Goal: Task Accomplishment & Management: Manage account settings

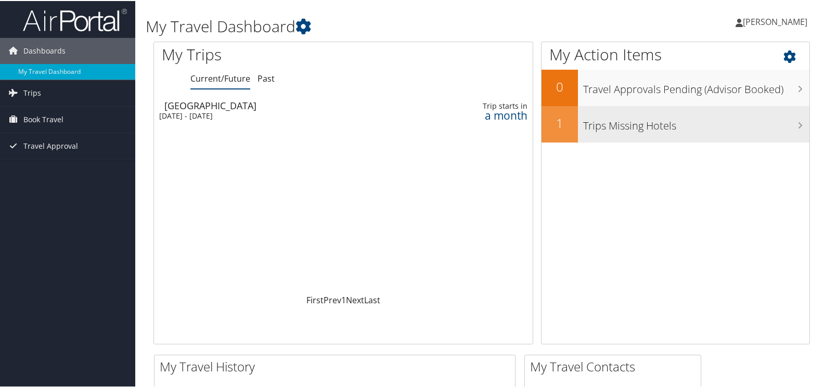
click at [618, 132] on div "Trips Missing Hotels" at bounding box center [694, 123] width 232 height 36
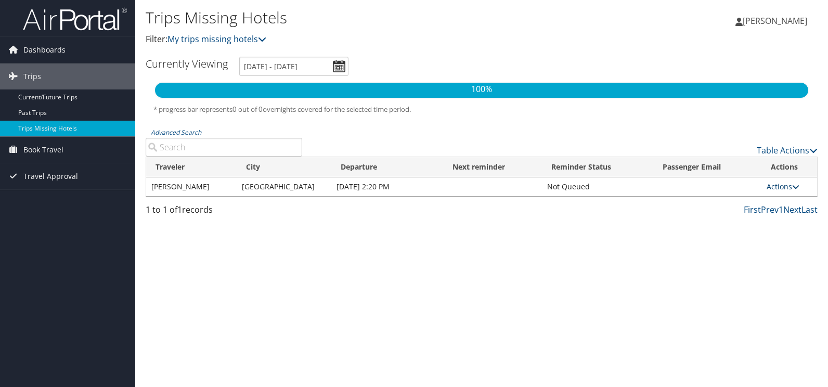
click at [786, 188] on link "Actions" at bounding box center [783, 187] width 33 height 10
click at [768, 236] on link "Attach Hotel" at bounding box center [758, 237] width 72 height 18
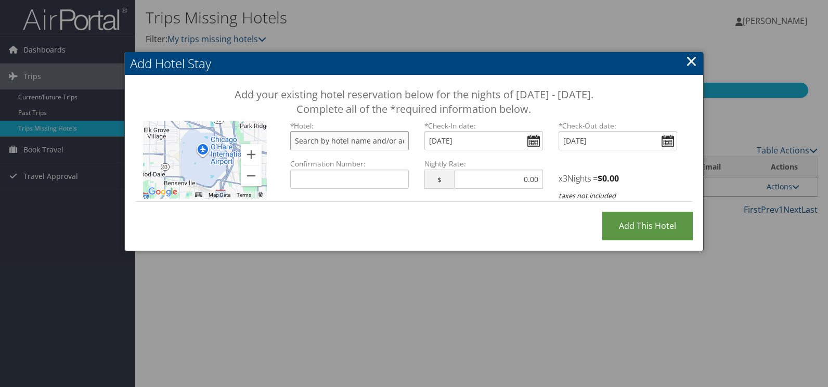
click at [361, 140] on input "text" at bounding box center [349, 140] width 119 height 19
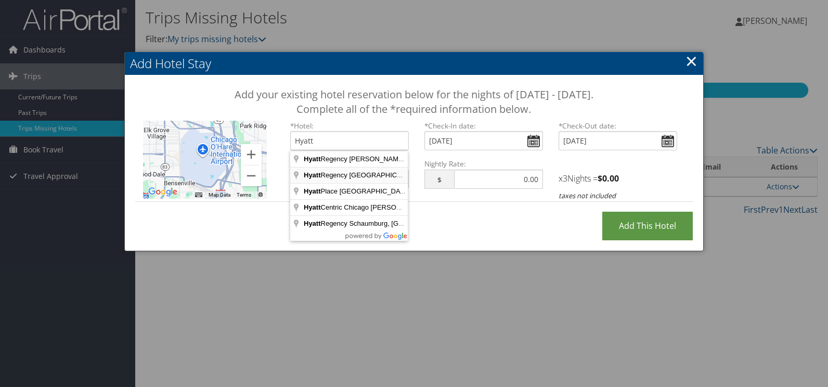
type input "Hyatt Regency Chicago, East Wacker Drive, Chicago, IL, USA"
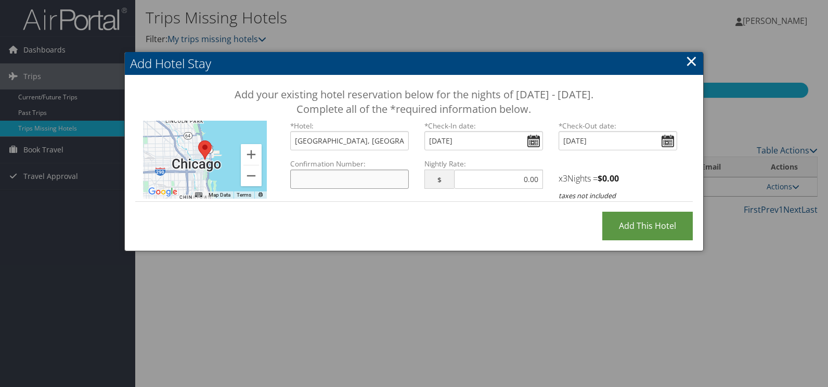
click at [388, 180] on input "Confirmation Number:" at bounding box center [349, 179] width 119 height 19
type input "52080395"
click at [481, 173] on input "text" at bounding box center [498, 179] width 89 height 19
type input "244.00"
click at [647, 228] on input "Add this Hotel" at bounding box center [647, 226] width 91 height 29
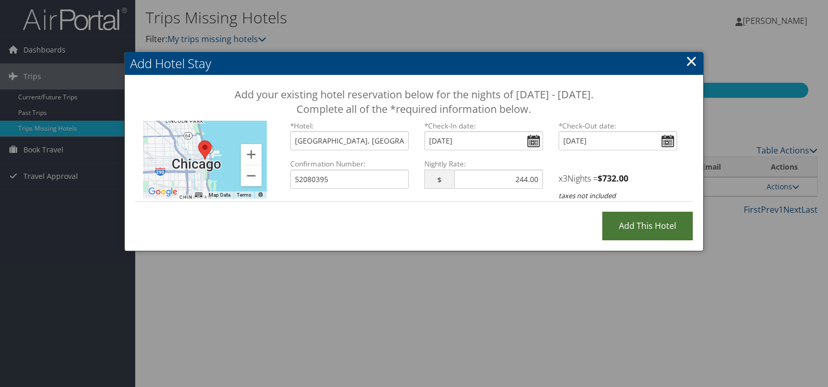
type input "Processing..."
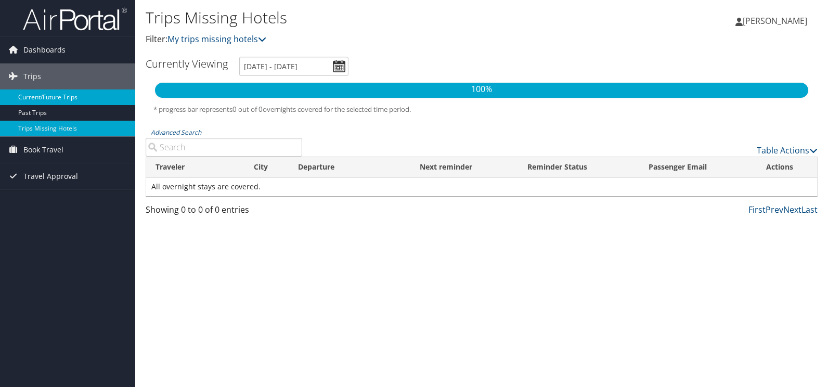
click at [66, 94] on link "Current/Future Trips" at bounding box center [67, 97] width 135 height 16
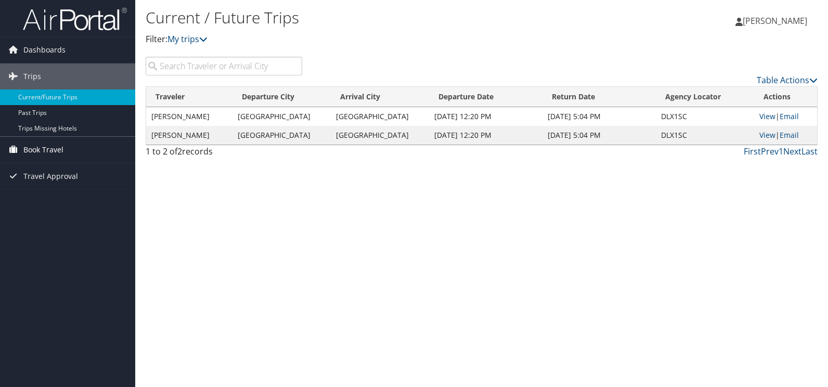
click at [52, 151] on span "Book Travel" at bounding box center [43, 150] width 40 height 26
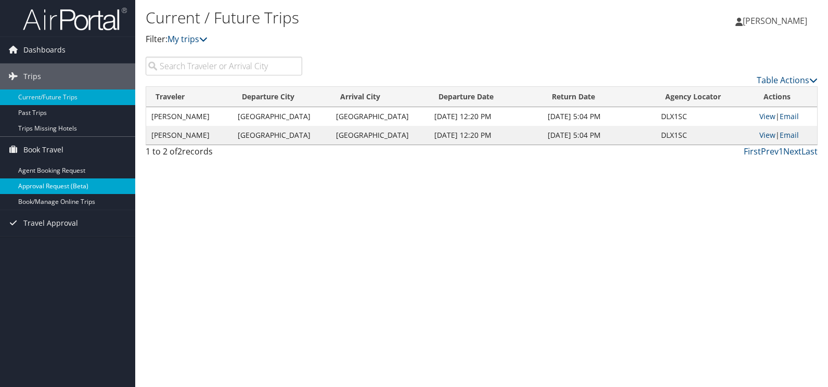
click at [51, 189] on link "Approval Request (Beta)" at bounding box center [67, 186] width 135 height 16
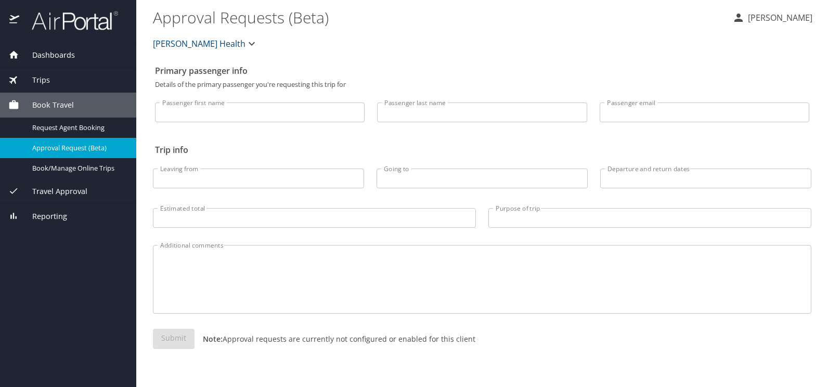
click at [53, 46] on div "Dashboards" at bounding box center [68, 55] width 136 height 25
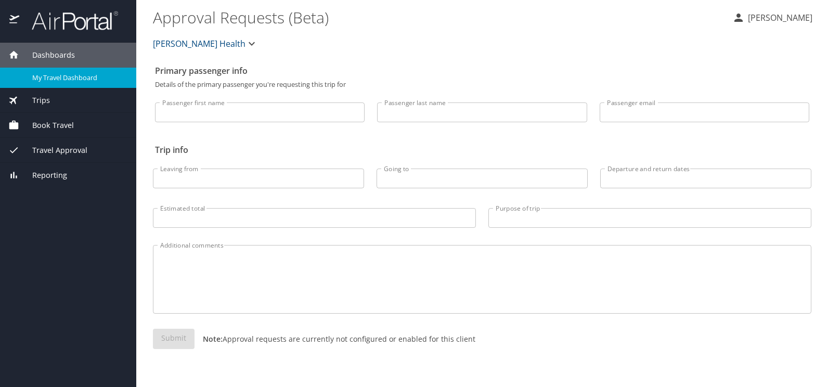
click at [60, 73] on span "My Travel Dashboard" at bounding box center [78, 78] width 92 height 10
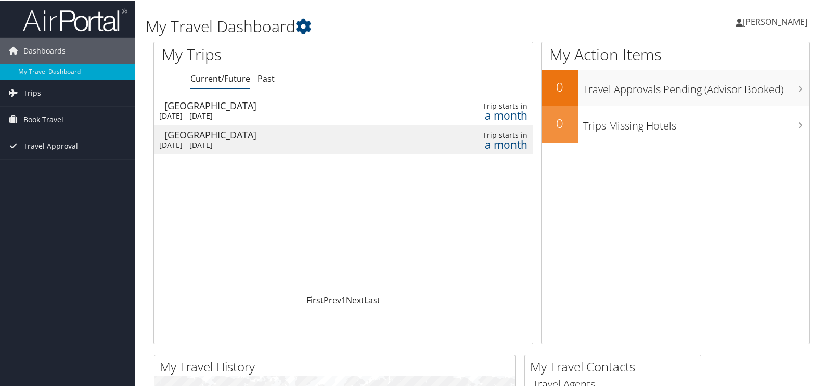
click at [218, 138] on div "Chicago" at bounding box center [284, 133] width 240 height 9
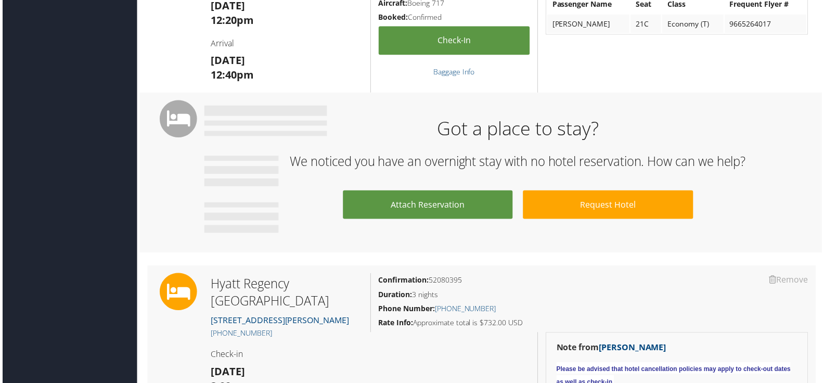
scroll to position [418, 0]
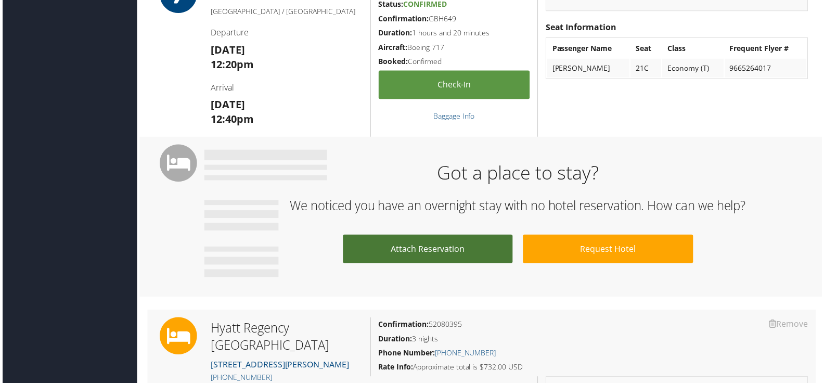
click at [420, 252] on link "Attach Reservation" at bounding box center [427, 250] width 171 height 29
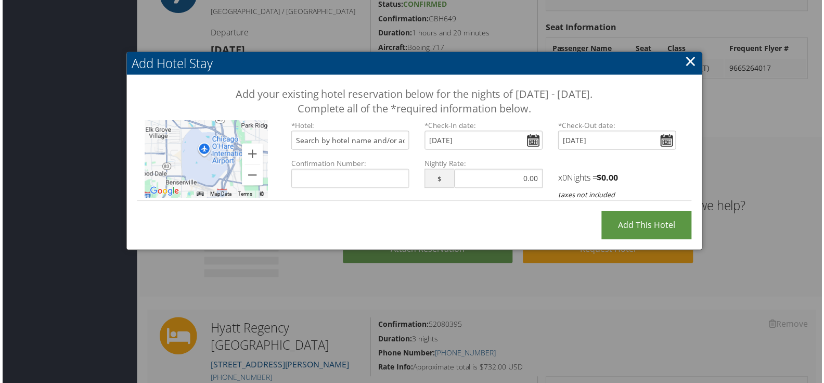
click at [688, 63] on link "×" at bounding box center [692, 60] width 12 height 21
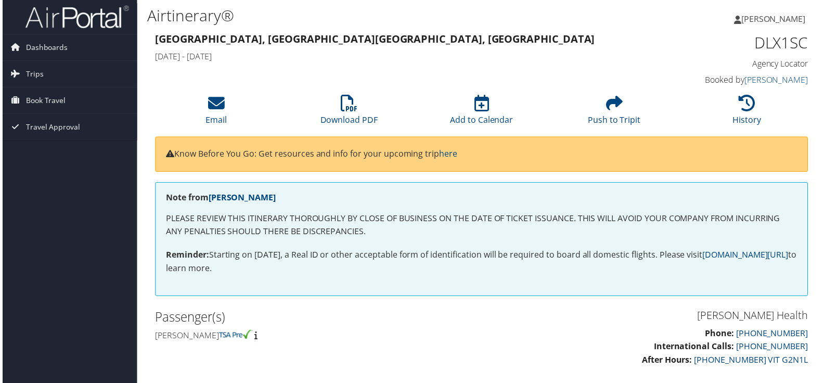
scroll to position [0, 0]
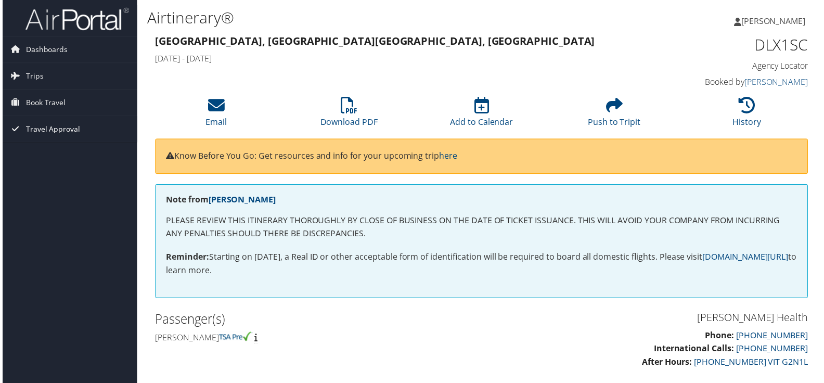
click at [60, 127] on span "Travel Approval" at bounding box center [50, 130] width 55 height 26
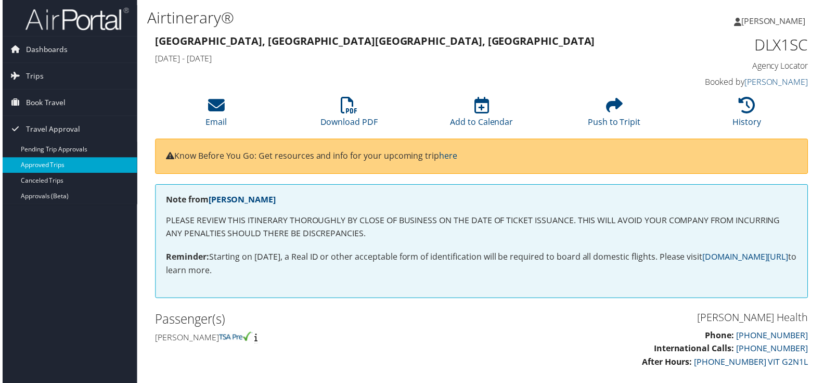
click at [56, 169] on link "Approved Trips" at bounding box center [67, 166] width 135 height 16
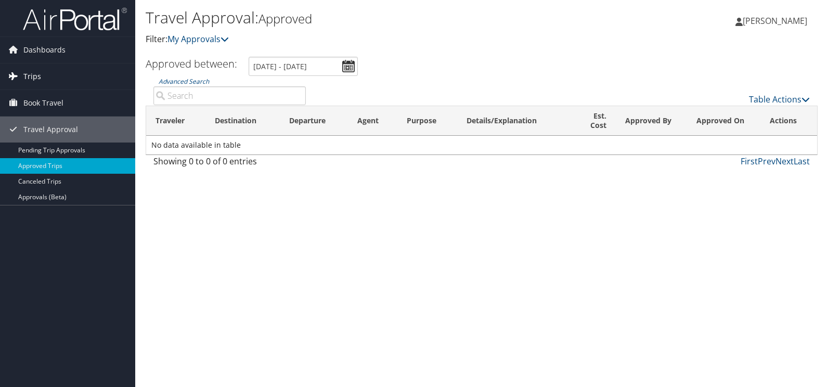
click at [32, 75] on span "Trips" at bounding box center [32, 76] width 18 height 26
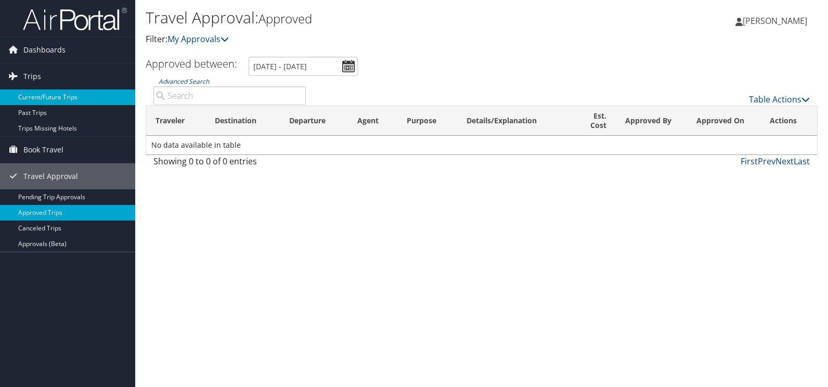
click at [40, 96] on link "Current/Future Trips" at bounding box center [67, 97] width 135 height 16
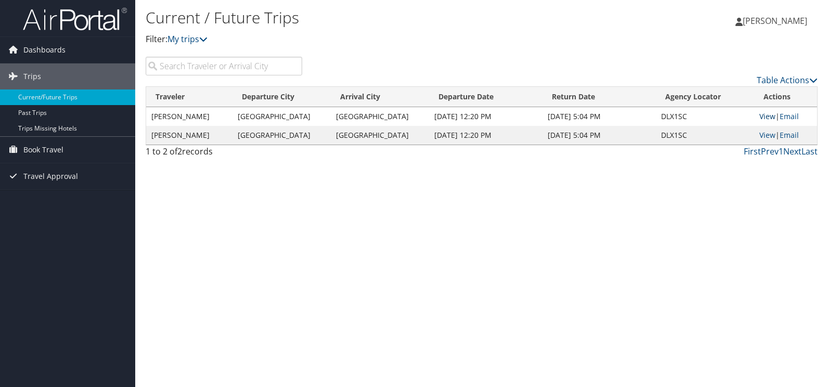
click at [765, 114] on link "View" at bounding box center [768, 116] width 16 height 10
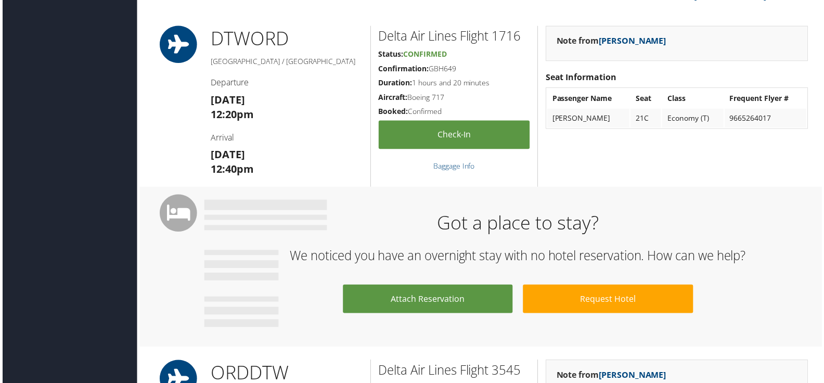
scroll to position [364, 0]
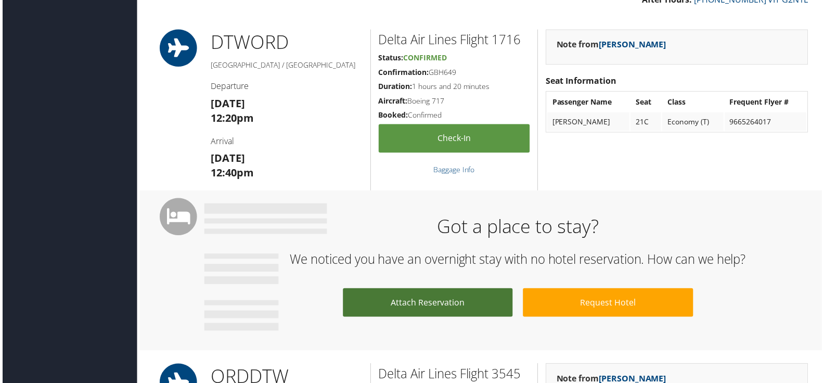
click at [422, 307] on link "Attach Reservation" at bounding box center [427, 304] width 171 height 29
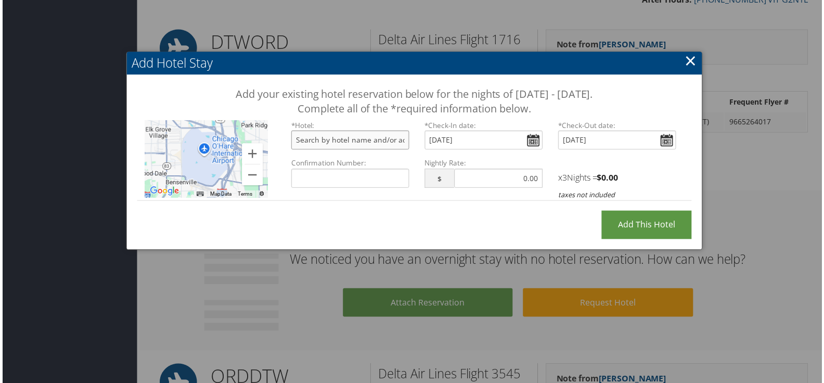
click at [368, 143] on input "text" at bounding box center [349, 140] width 119 height 19
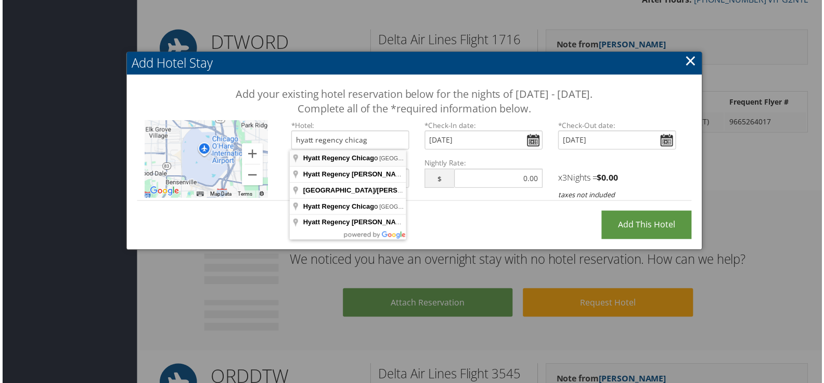
type input "Hyatt Regency Chicago, East Wacker Drive, Chicago, IL, USA"
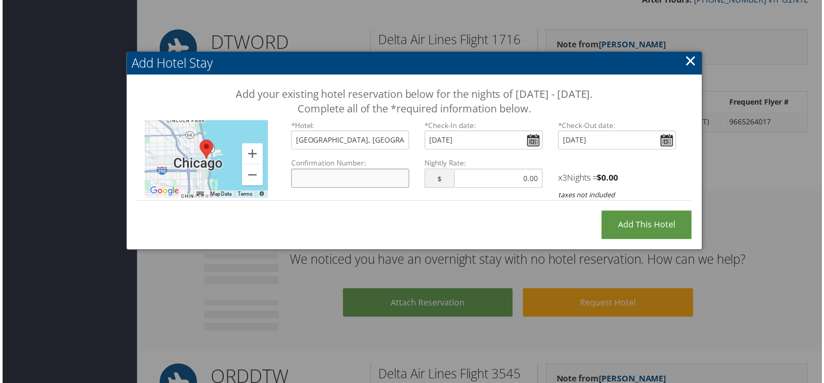
click at [372, 173] on input "Confirmation Number:" at bounding box center [349, 179] width 119 height 19
type input "52080395"
type input "244.00"
click at [645, 225] on input "Add this Hotel" at bounding box center [647, 226] width 91 height 29
type input "Processing..."
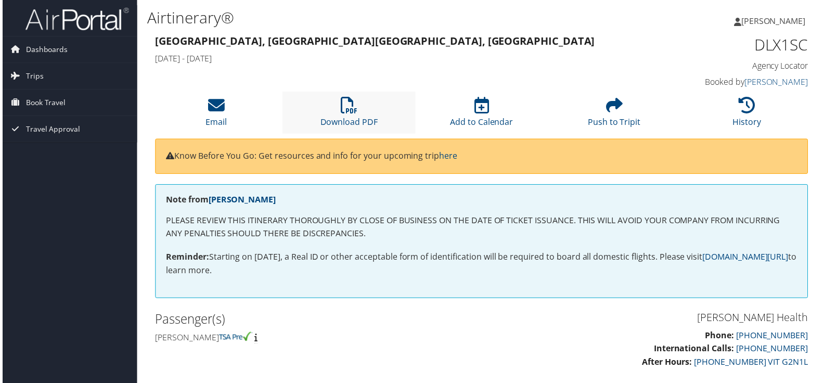
click at [336, 104] on li "Download PDF" at bounding box center [347, 113] width 133 height 42
drag, startPoint x: 511, startPoint y: 19, endPoint x: 518, endPoint y: 24, distance: 9.0
click at [511, 19] on h1 "Airtinerary®" at bounding box center [370, 18] width 448 height 22
click at [745, 118] on link "History" at bounding box center [748, 115] width 29 height 25
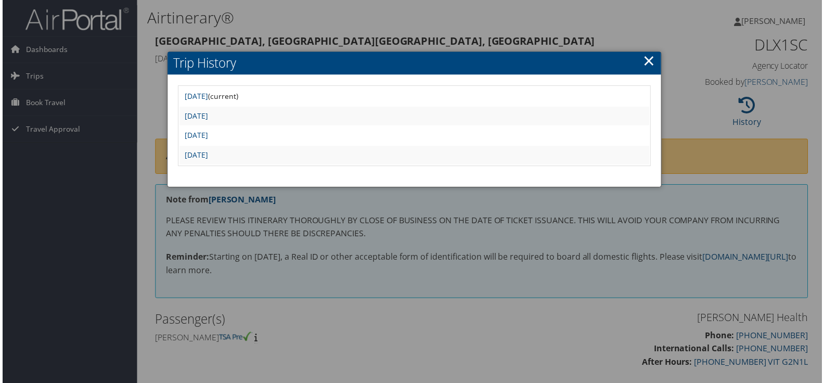
click at [650, 63] on link "×" at bounding box center [651, 60] width 12 height 21
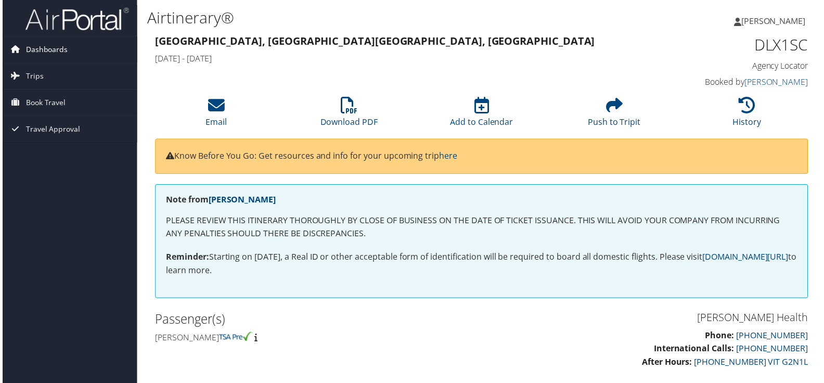
click at [48, 49] on span "Dashboards" at bounding box center [44, 50] width 42 height 26
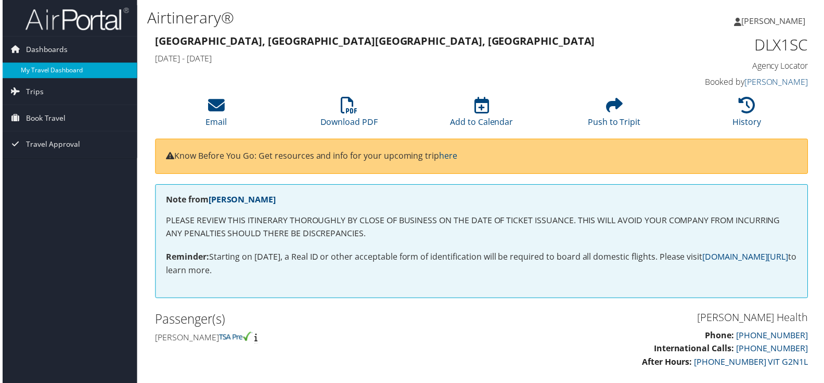
click at [57, 67] on link "My Travel Dashboard" at bounding box center [67, 71] width 135 height 16
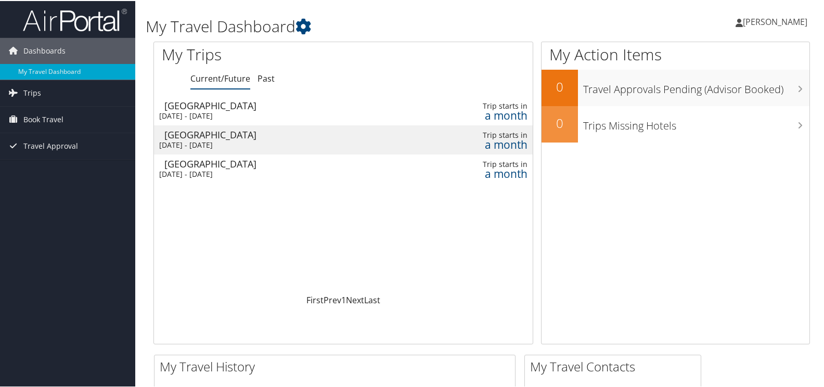
click at [259, 172] on div "[DATE] - [DATE]" at bounding box center [279, 173] width 240 height 9
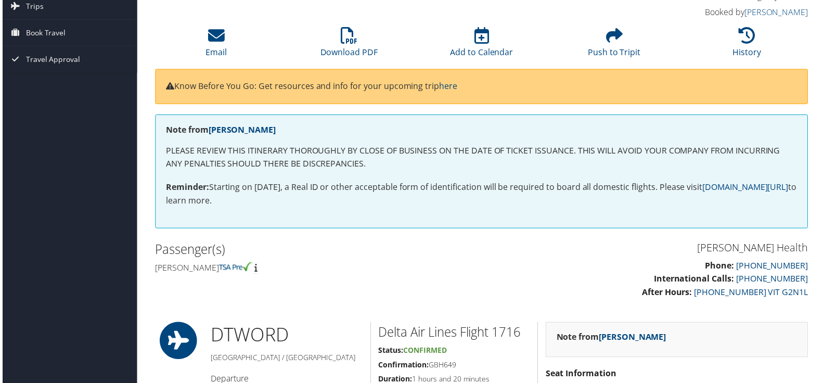
scroll to position [52, 0]
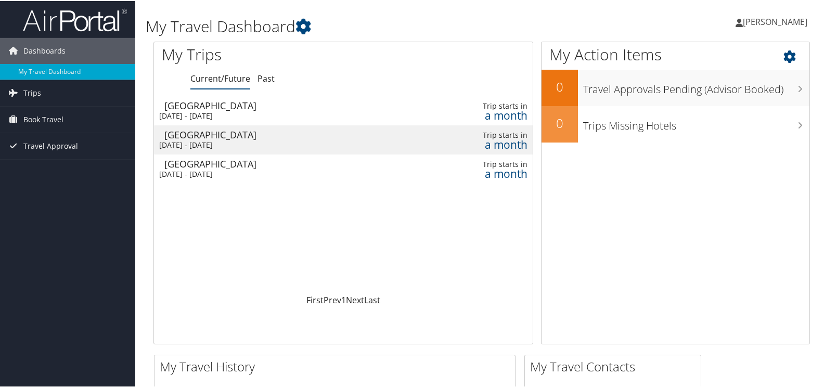
click at [786, 52] on icon at bounding box center [798, 53] width 31 height 18
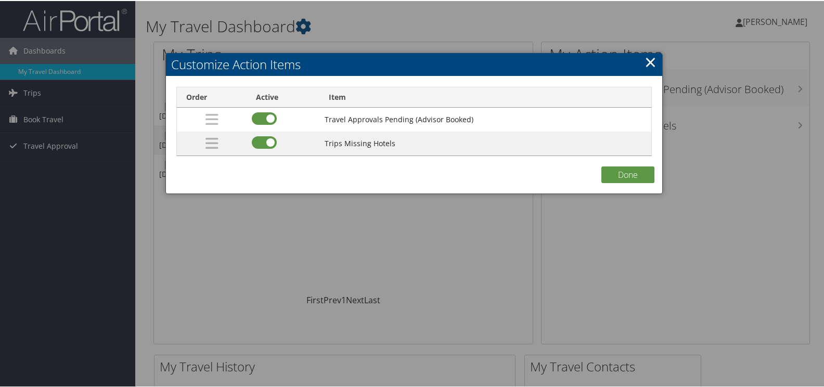
click at [649, 60] on link "×" at bounding box center [651, 60] width 12 height 21
